Goal: Book appointment/travel/reservation

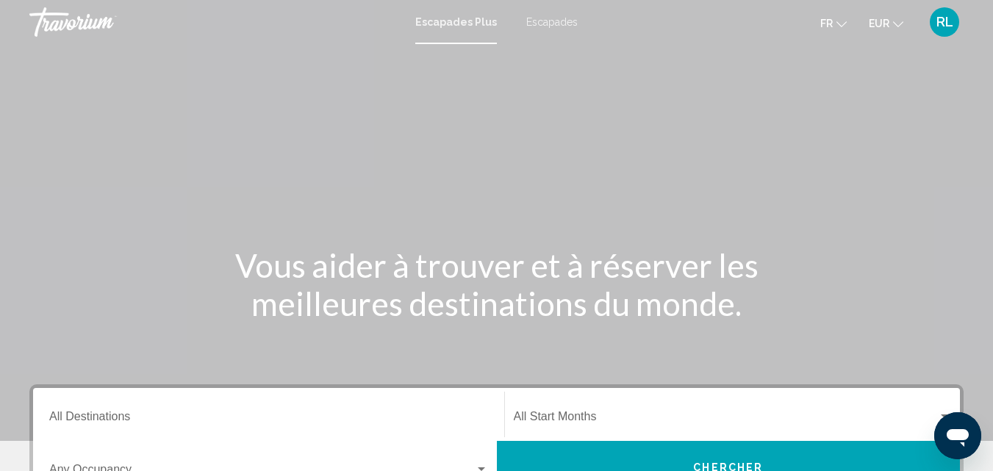
click at [274, 420] on input "Destination All Destinations" at bounding box center [268, 419] width 439 height 13
click at [274, 420] on div "Destination All Destinations" at bounding box center [268, 414] width 456 height 53
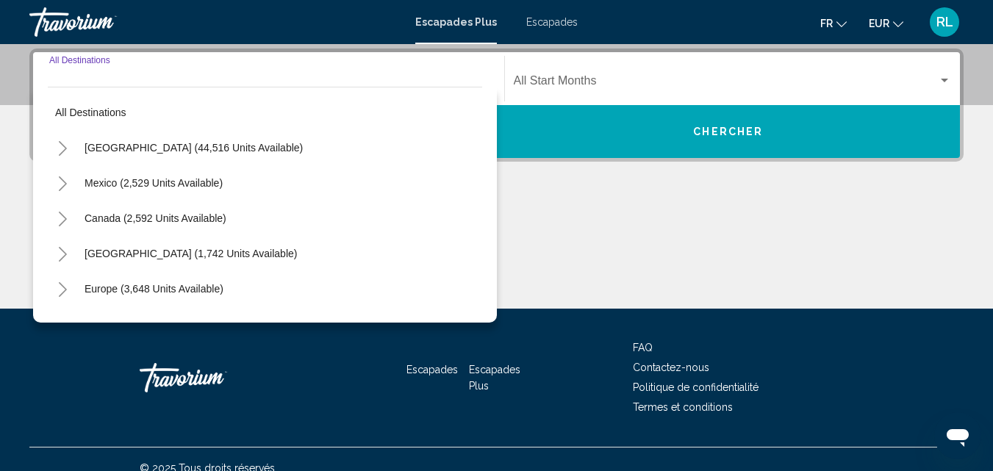
scroll to position [337, 0]
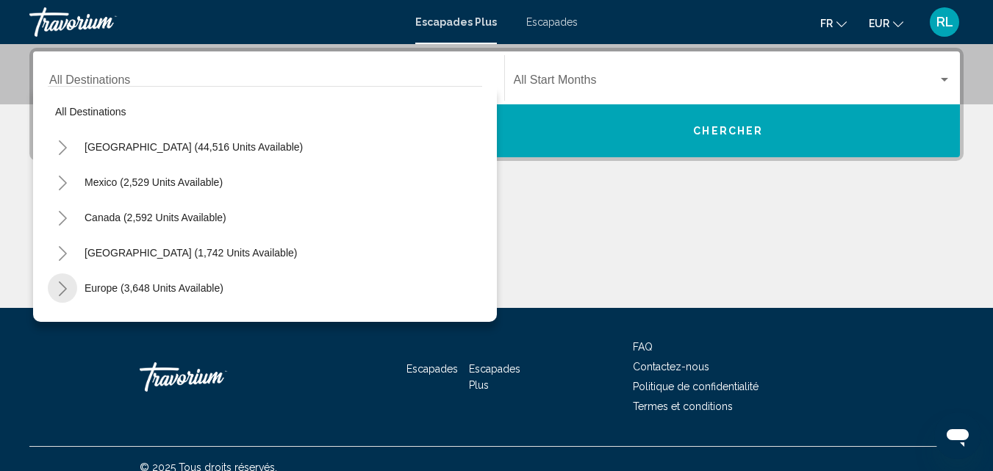
click at [70, 295] on button "Toggle Europe (3,648 units available)" at bounding box center [62, 287] width 29 height 29
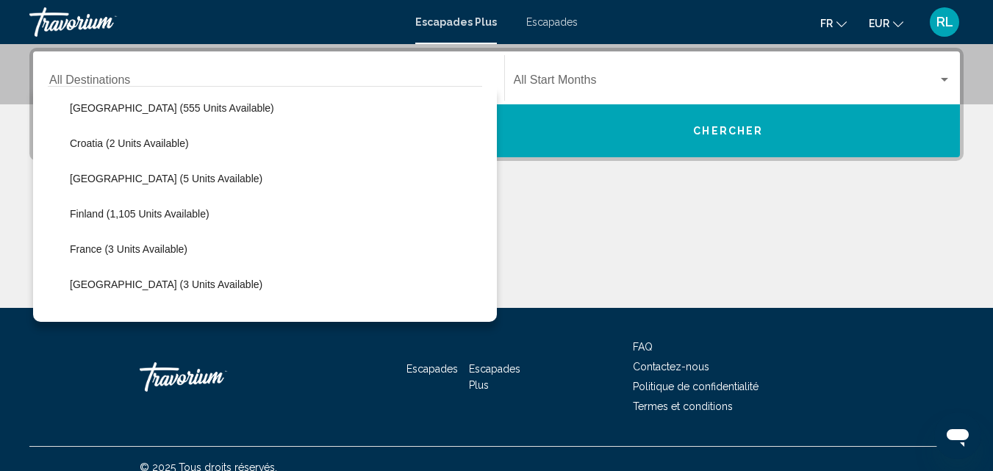
scroll to position [265, 0]
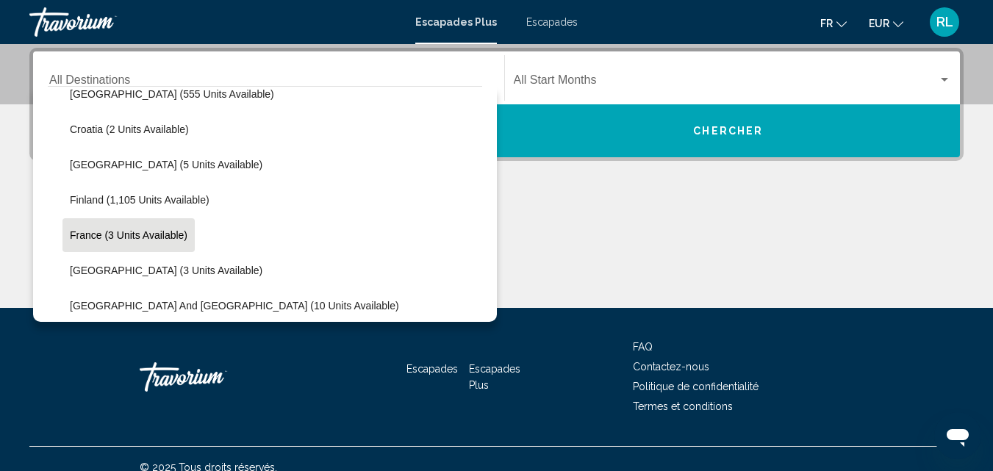
click at [85, 243] on button "France (3 units available)" at bounding box center [128, 235] width 132 height 34
type input "**********"
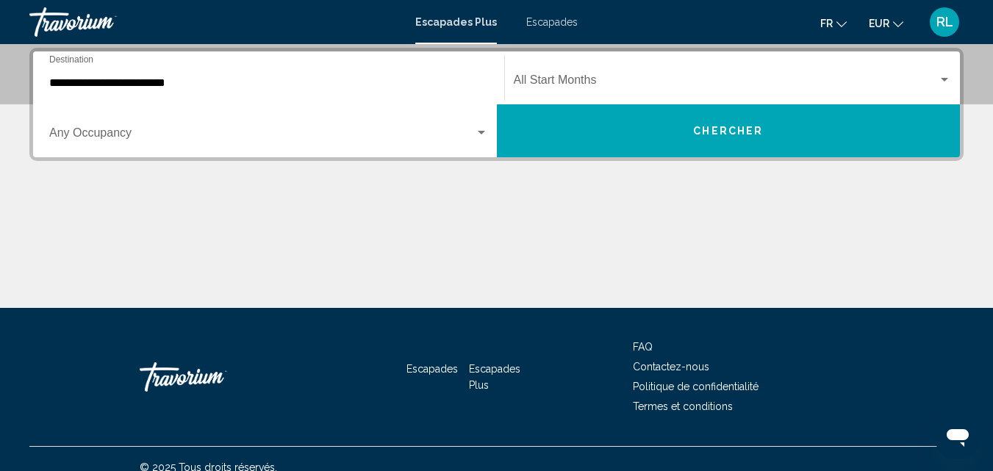
click at [284, 152] on div "Occupancy Any Occupancy" at bounding box center [268, 131] width 439 height 46
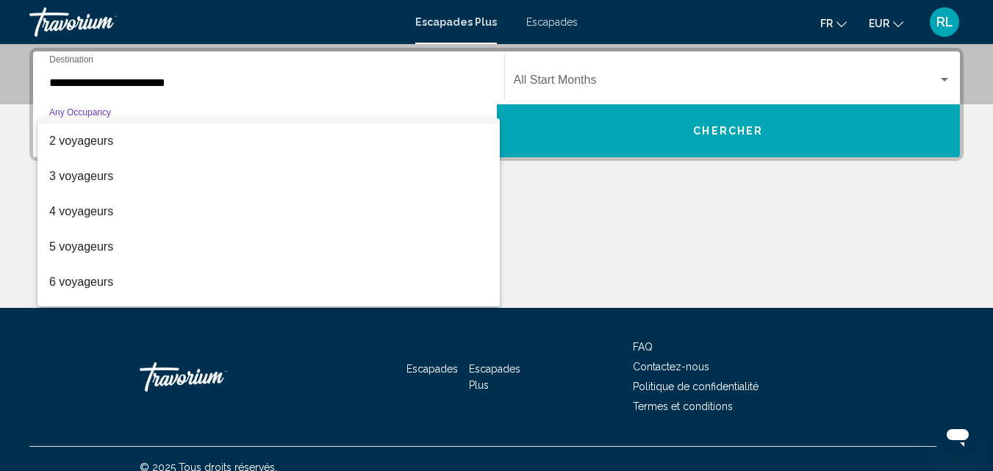
scroll to position [59, 0]
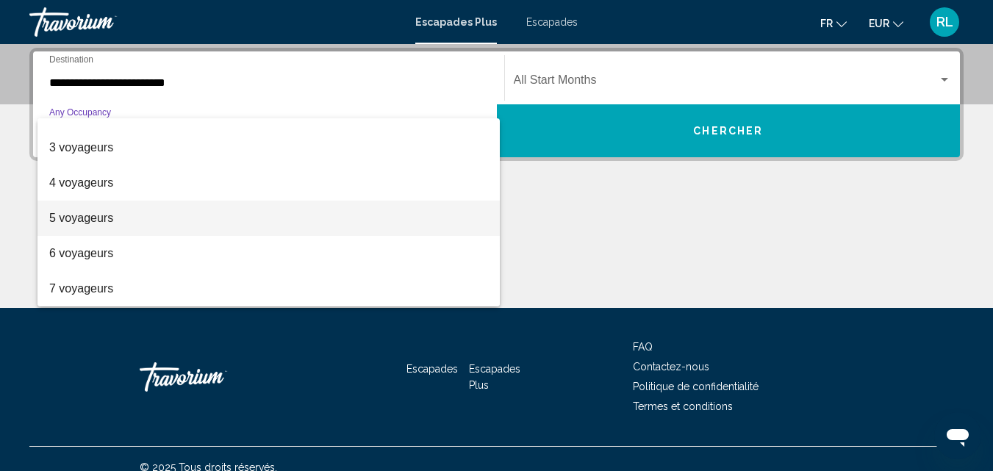
click at [220, 208] on span "5 voyageurs" at bounding box center [268, 218] width 439 height 35
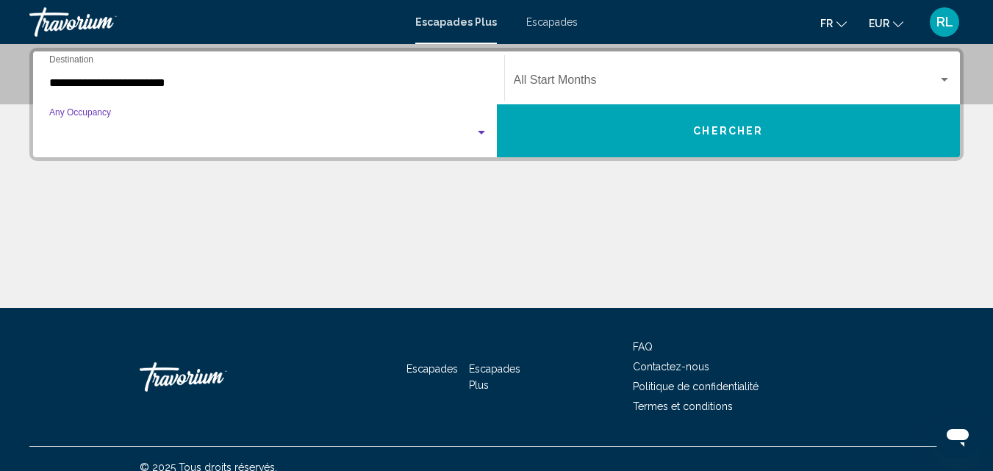
click at [220, 208] on div "Contenu principal" at bounding box center [496, 253] width 934 height 110
click at [550, 77] on span "Widget de recherche" at bounding box center [726, 82] width 425 height 13
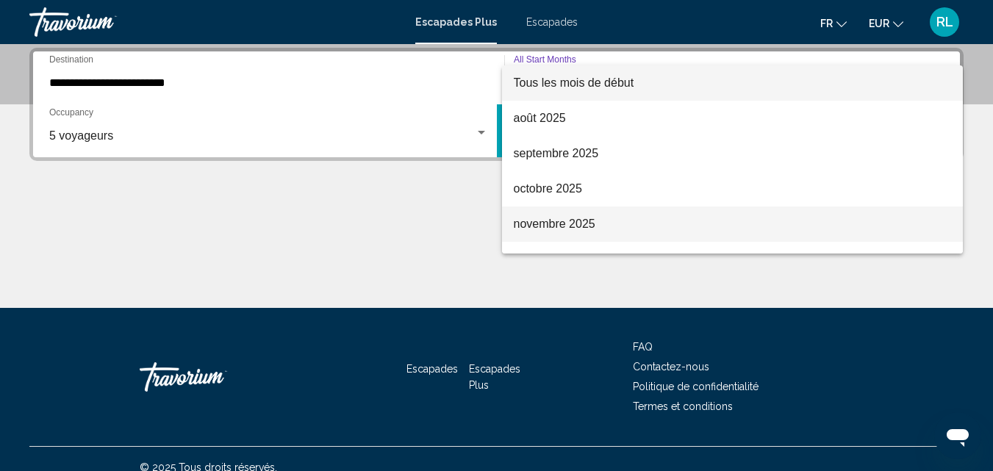
click at [540, 229] on font "novembre 2025" at bounding box center [555, 224] width 82 height 12
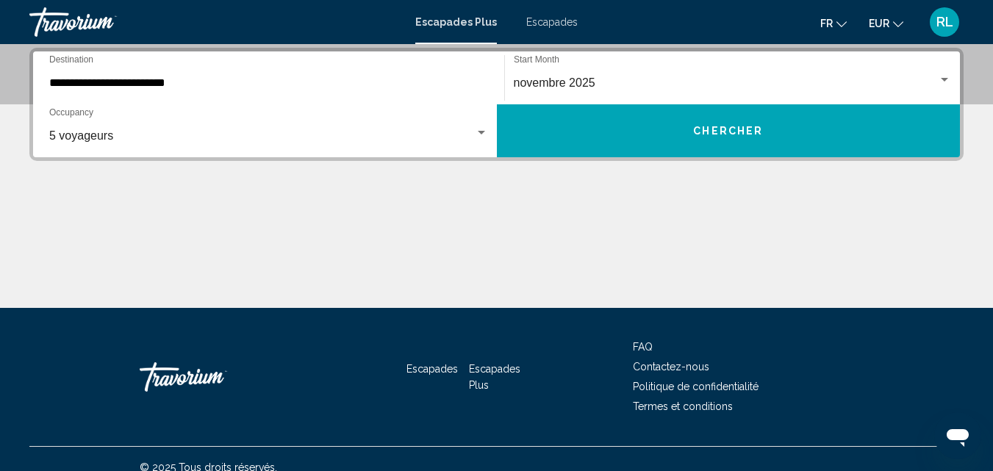
click at [617, 158] on div "**********" at bounding box center [496, 104] width 934 height 113
click at [617, 148] on button "Chercher" at bounding box center [729, 130] width 464 height 53
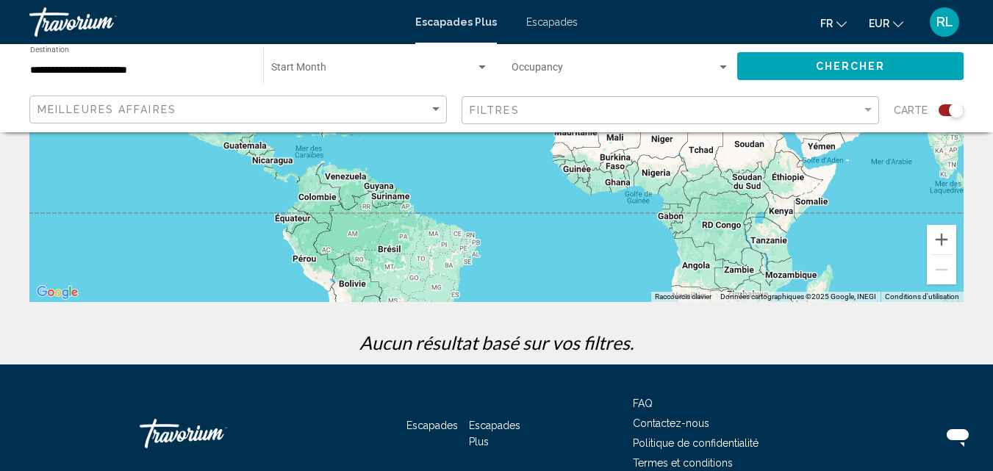
scroll to position [294, 0]
